Goal: Transaction & Acquisition: Download file/media

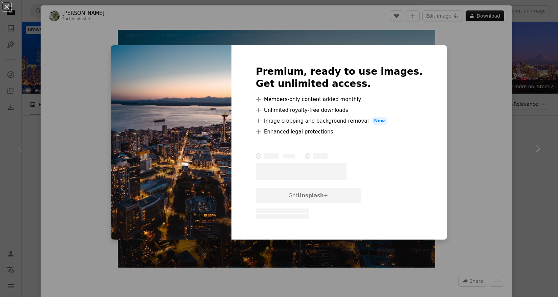
scroll to position [94, 0]
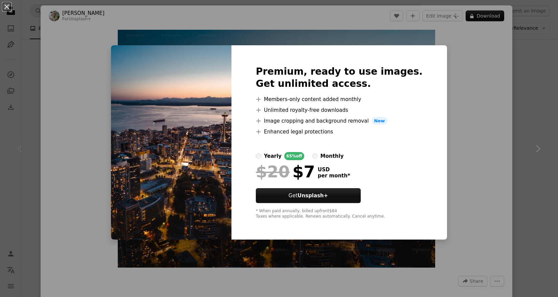
click at [433, 59] on div "An X shape Premium, ready to use images. Get unlimited access. A plus sign Memb…" at bounding box center [279, 148] width 558 height 297
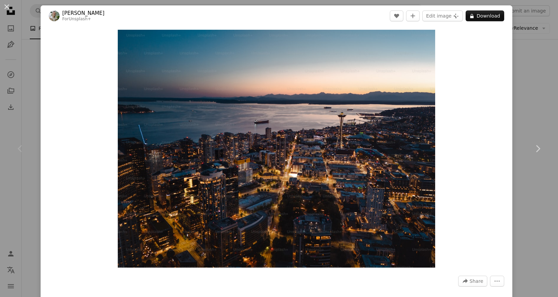
click at [32, 82] on div "An X shape Chevron left Chevron right [PERSON_NAME] For Unsplash+ A heart A plu…" at bounding box center [279, 148] width 558 height 297
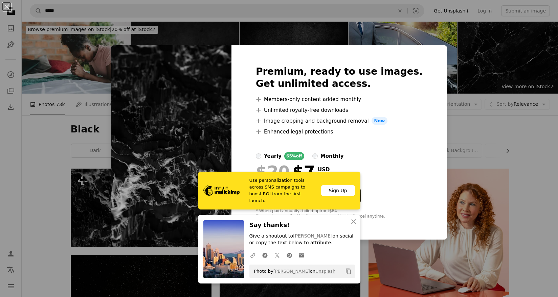
click at [421, 36] on div "An X shape Premium, ready to use images. Get unlimited access. A plus sign Memb…" at bounding box center [279, 148] width 558 height 297
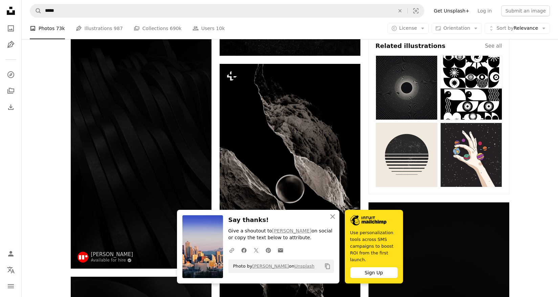
scroll to position [414, 0]
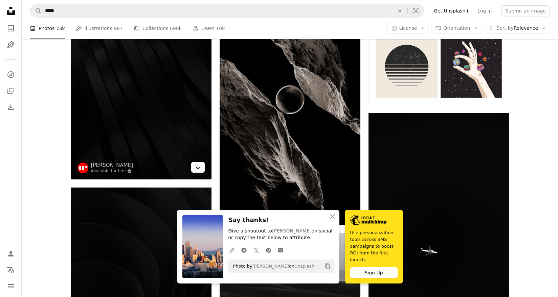
click at [201, 168] on link "Arrow pointing down" at bounding box center [198, 167] width 14 height 11
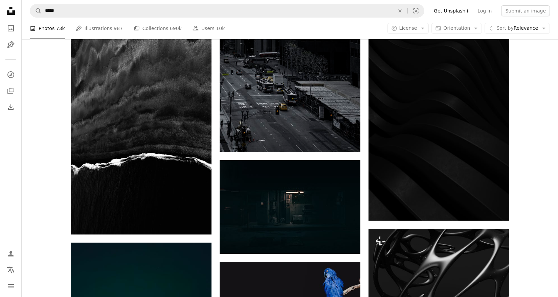
scroll to position [1654, 0]
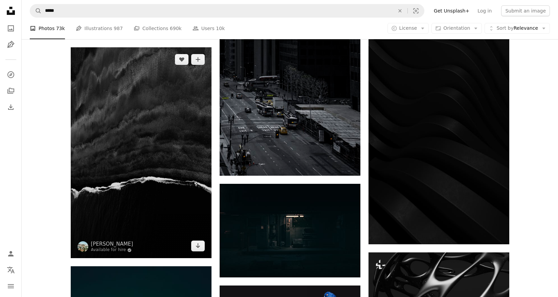
click at [163, 122] on img at bounding box center [141, 152] width 141 height 211
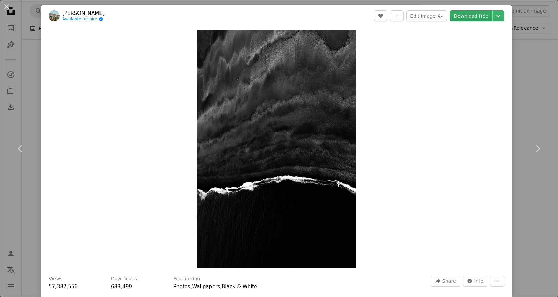
click at [476, 13] on link "Download free" at bounding box center [471, 15] width 43 height 11
